Goal: Find specific page/section: Find specific page/section

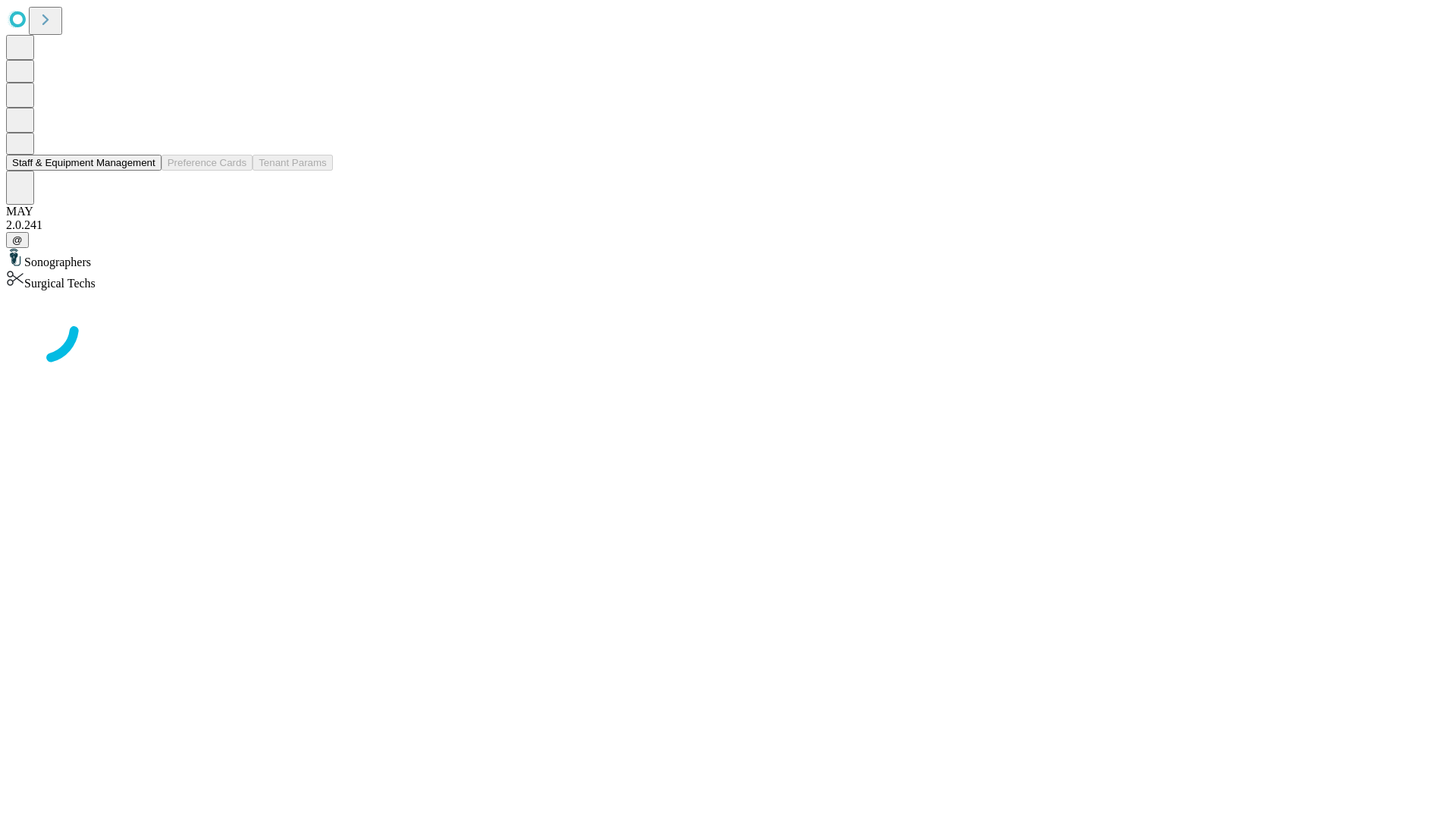
click at [144, 171] on button "Staff & Equipment Management" at bounding box center [84, 162] width 156 height 16
